Goal: Transaction & Acquisition: Download file/media

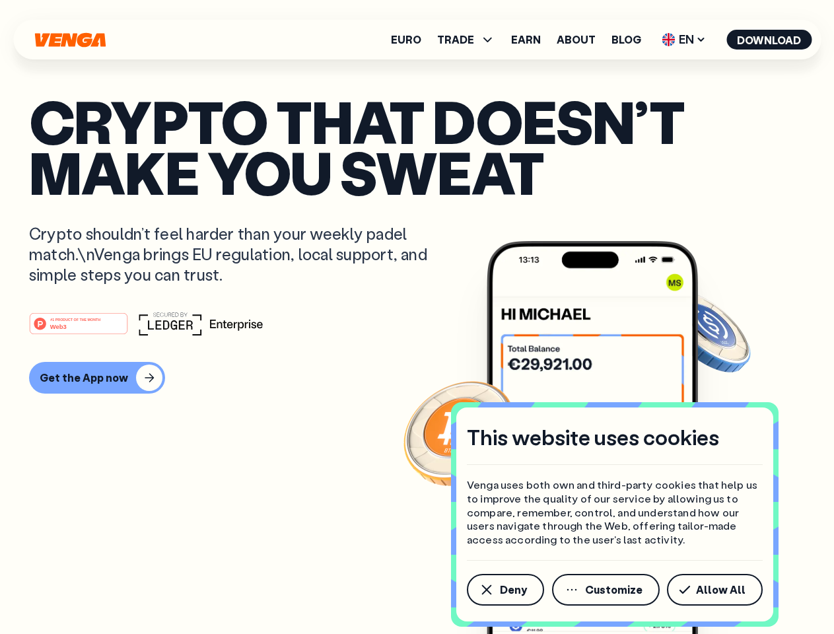
click at [417, 317] on div "#1 PRODUCT OF THE MONTH Web3" at bounding box center [417, 324] width 776 height 24
click at [504, 590] on span "Deny" at bounding box center [513, 589] width 27 height 11
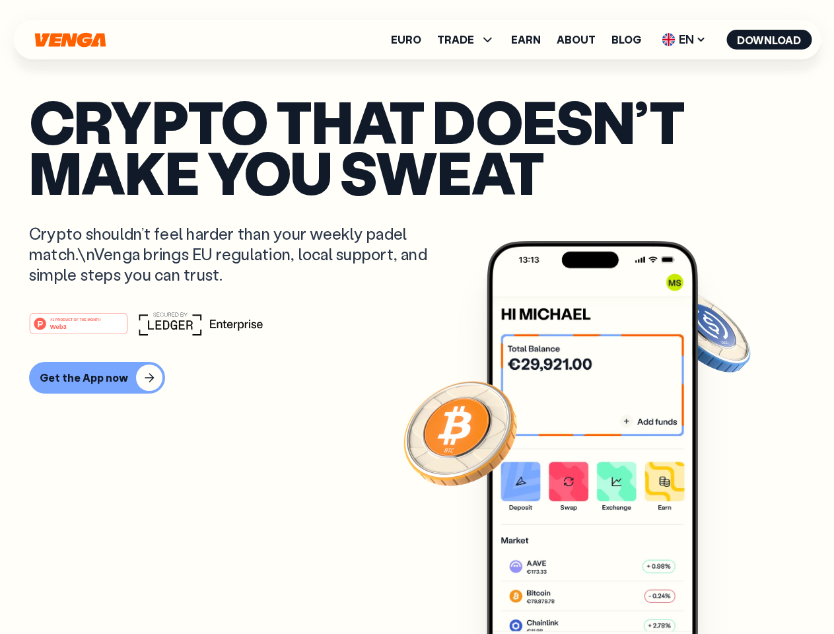
click at [607, 590] on img at bounding box center [592, 462] width 211 height 442
click at [717, 590] on article "Crypto that doesn’t make you sweat Crypto shouldn’t feel harder than your weekl…" at bounding box center [417, 343] width 776 height 495
click at [470, 40] on span "TRADE" at bounding box center [455, 39] width 37 height 11
click at [684, 40] on span "EN" at bounding box center [683, 39] width 53 height 21
click at [769, 40] on button "Download" at bounding box center [768, 40] width 85 height 20
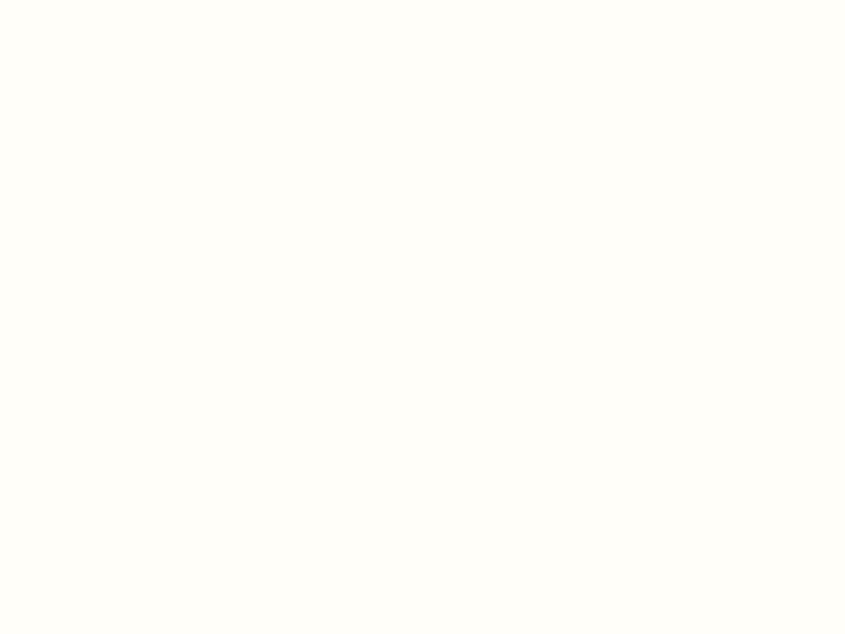
click at [417, 0] on html "This website uses cookies Venga uses both own and third-party cookies that help…" at bounding box center [422, 0] width 845 height 0
click at [95, 0] on html "This website uses cookies Venga uses both own and third-party cookies that help…" at bounding box center [422, 0] width 845 height 0
click at [81, 0] on html "This website uses cookies Venga uses both own and third-party cookies that help…" at bounding box center [422, 0] width 845 height 0
